Goal: Check status: Check status

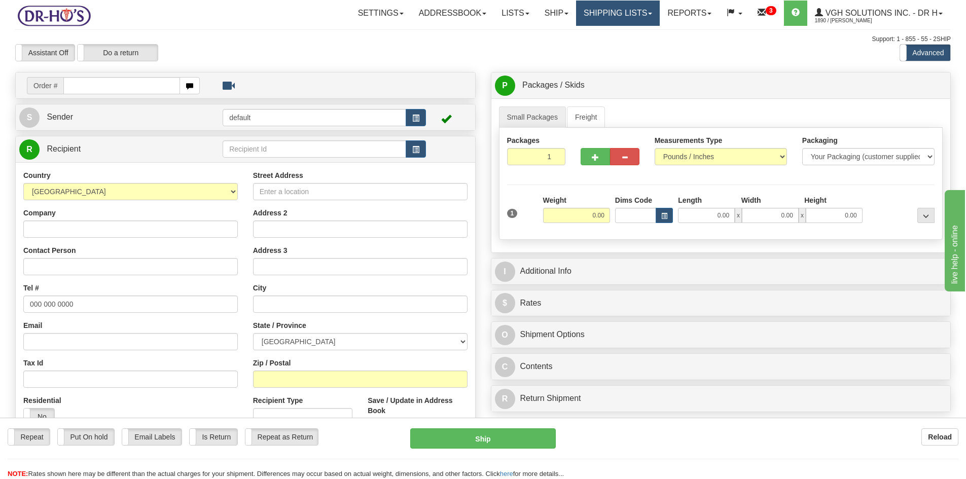
click at [626, 14] on link "Shipping lists" at bounding box center [618, 13] width 84 height 25
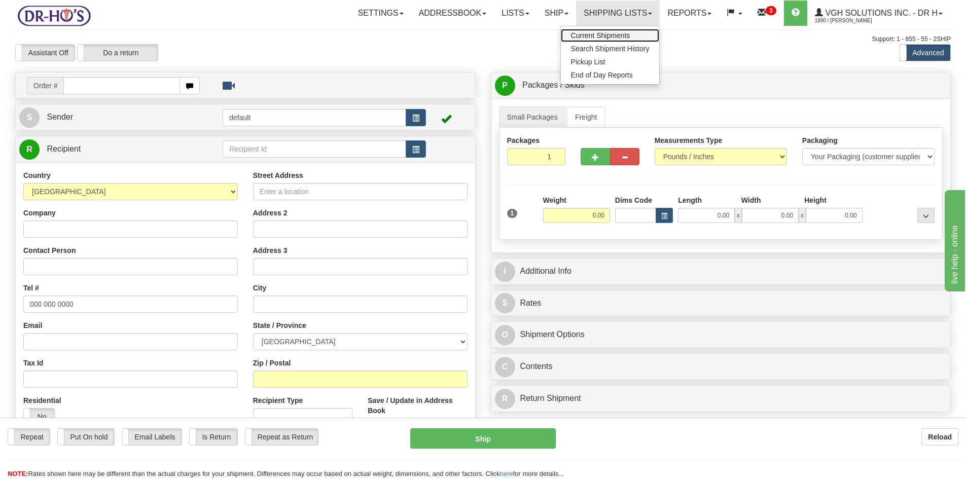
click at [592, 37] on span "Current Shipments" at bounding box center [600, 35] width 59 height 8
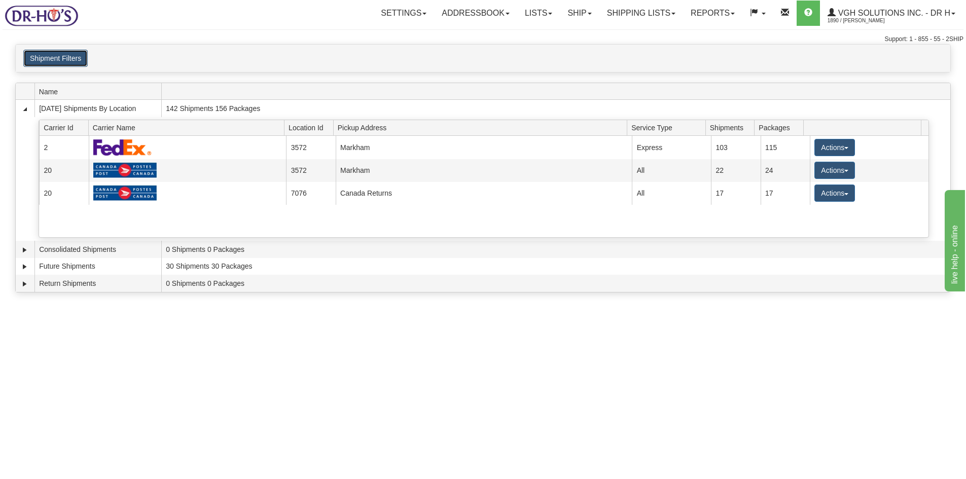
click at [61, 58] on button "Shipment Filters" at bounding box center [55, 58] width 64 height 17
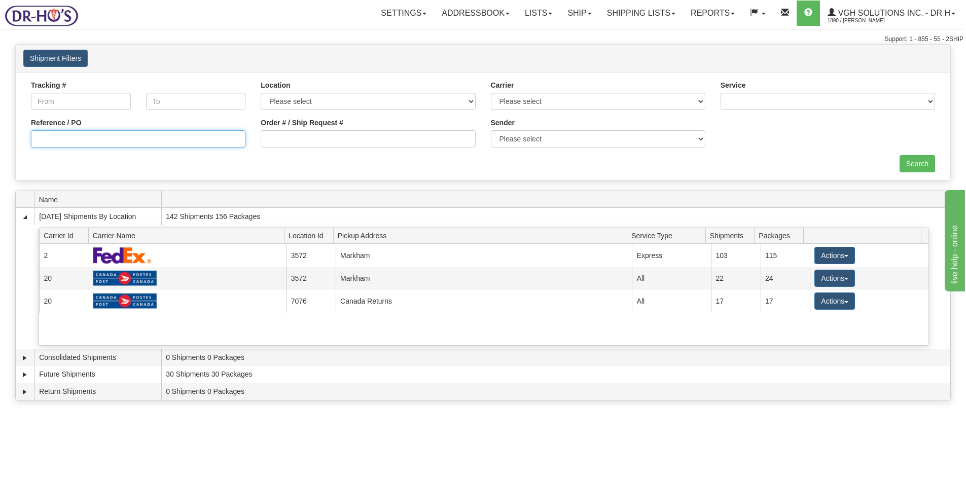
click at [54, 137] on input "Reference / PO" at bounding box center [138, 138] width 215 height 17
paste input "1205780"
type input "1205780"
click at [912, 165] on input "Search" at bounding box center [918, 163] width 36 height 17
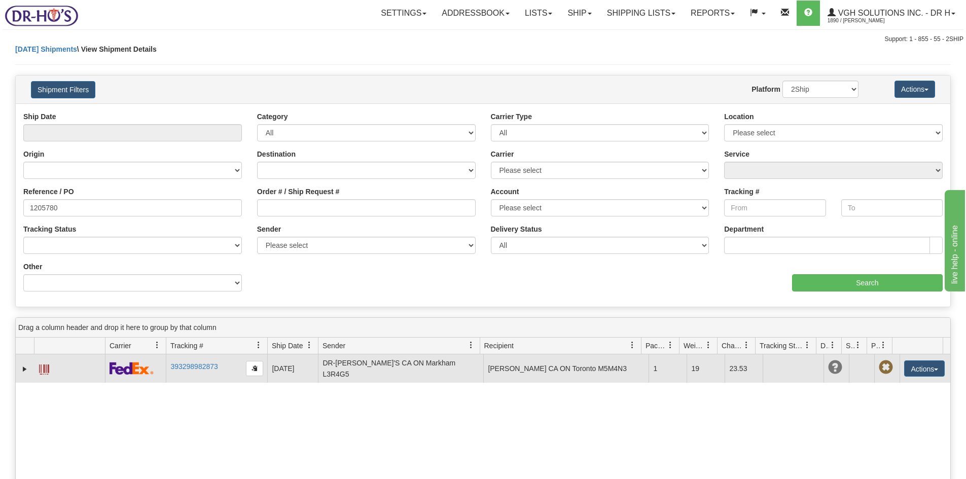
click at [46, 368] on span at bounding box center [44, 370] width 10 height 10
